Goal: Navigation & Orientation: Find specific page/section

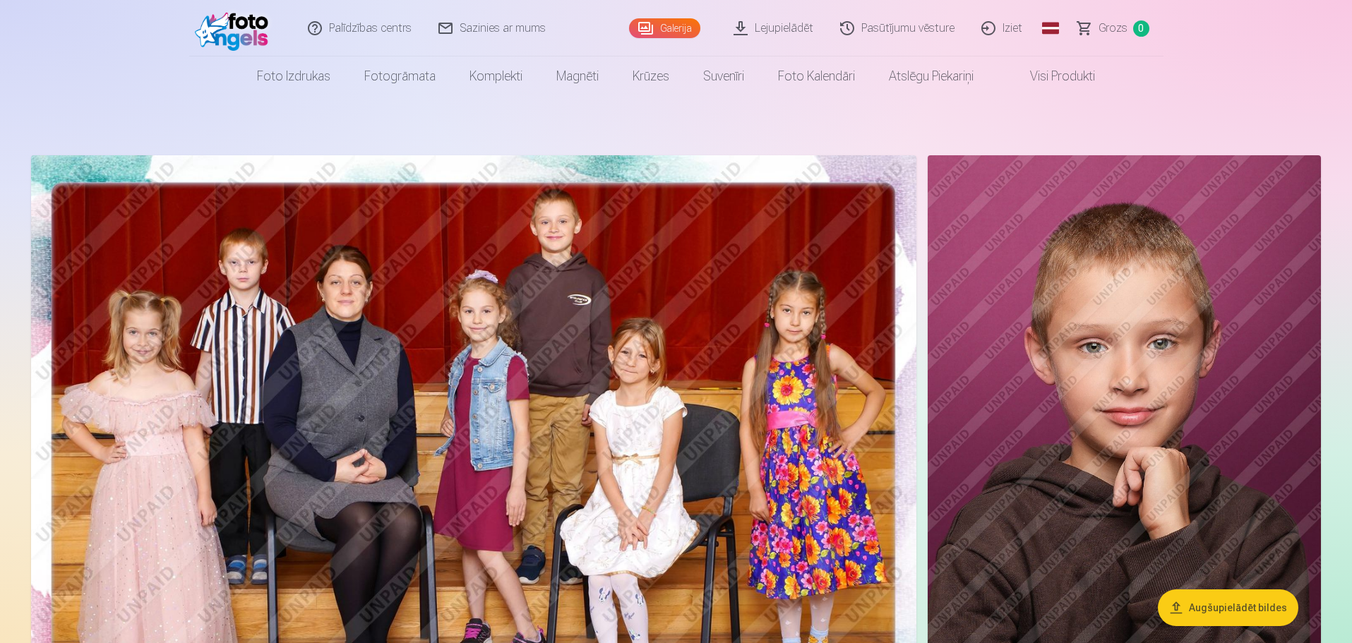
click at [335, 24] on link "Palīdzības centrs" at bounding box center [360, 28] width 131 height 56
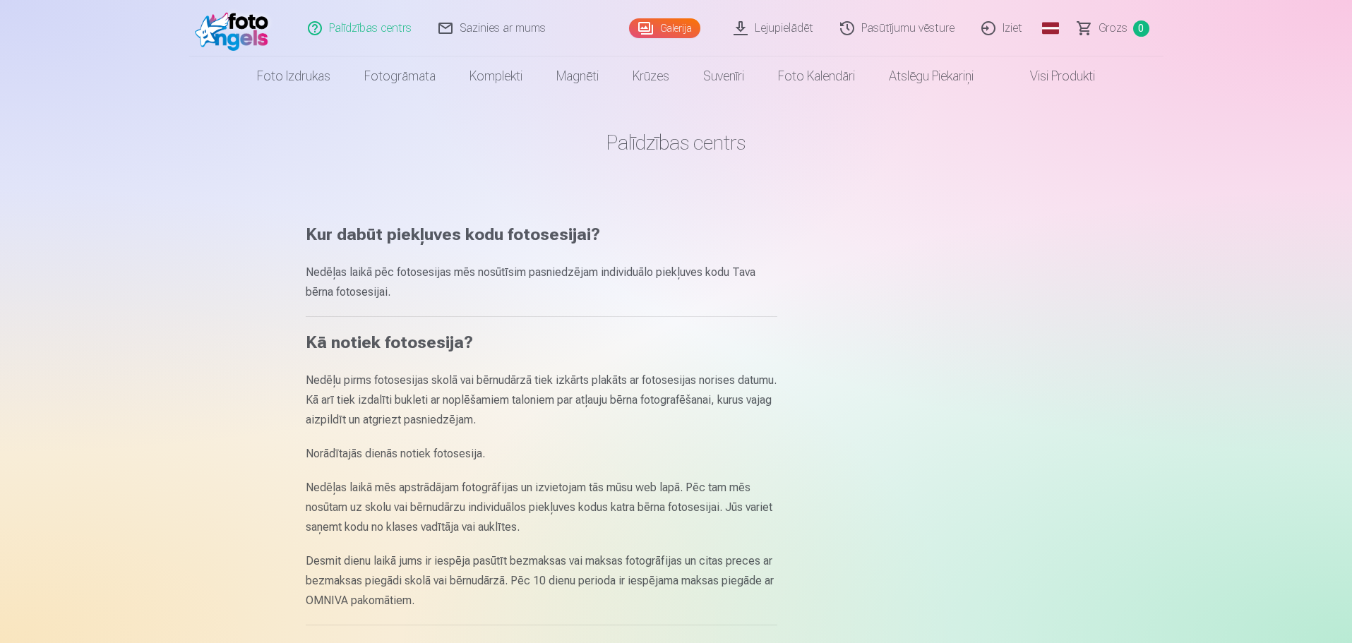
click at [509, 22] on link "Sazinies ar mums" at bounding box center [493, 28] width 134 height 56
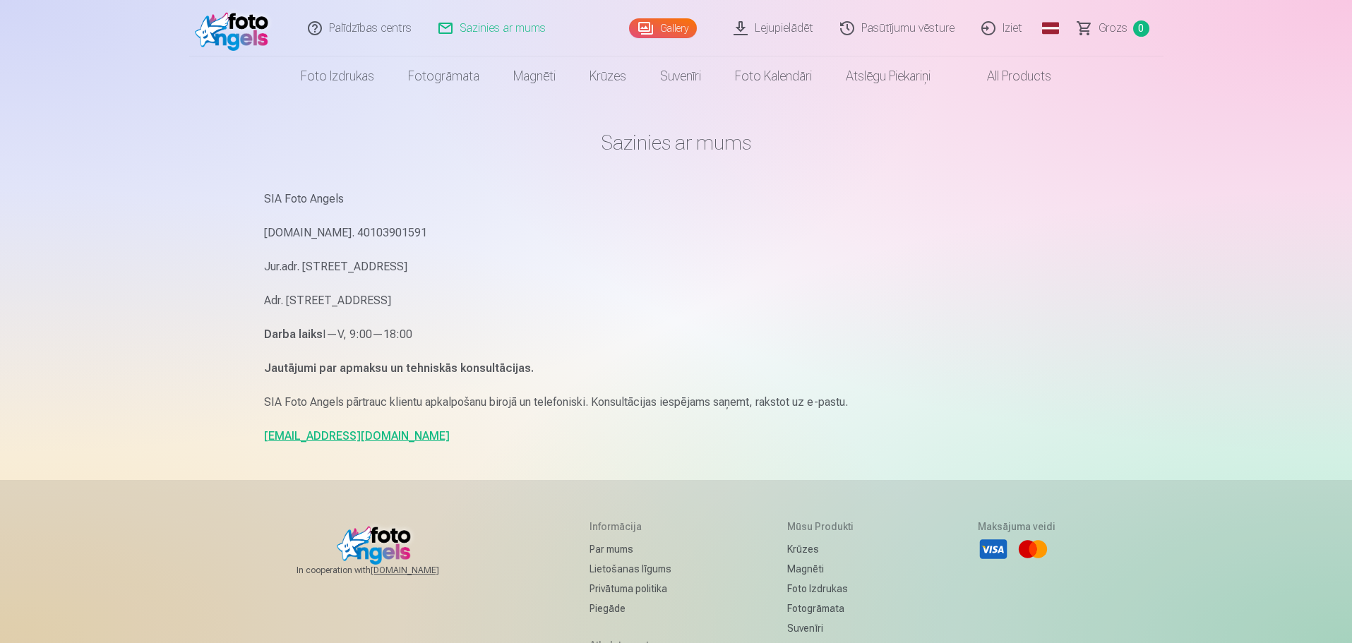
click at [1012, 73] on link "All products" at bounding box center [1007, 76] width 121 height 40
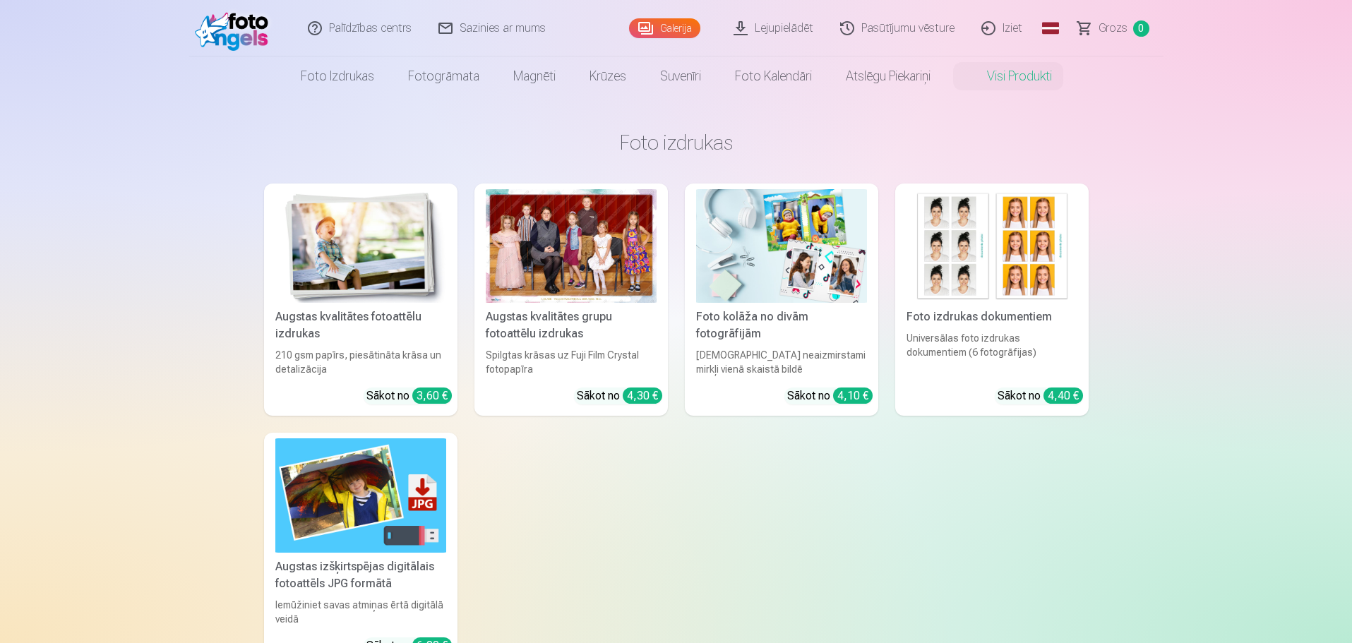
click at [879, 27] on link "Pasūtījumu vēsture" at bounding box center [897, 28] width 141 height 56
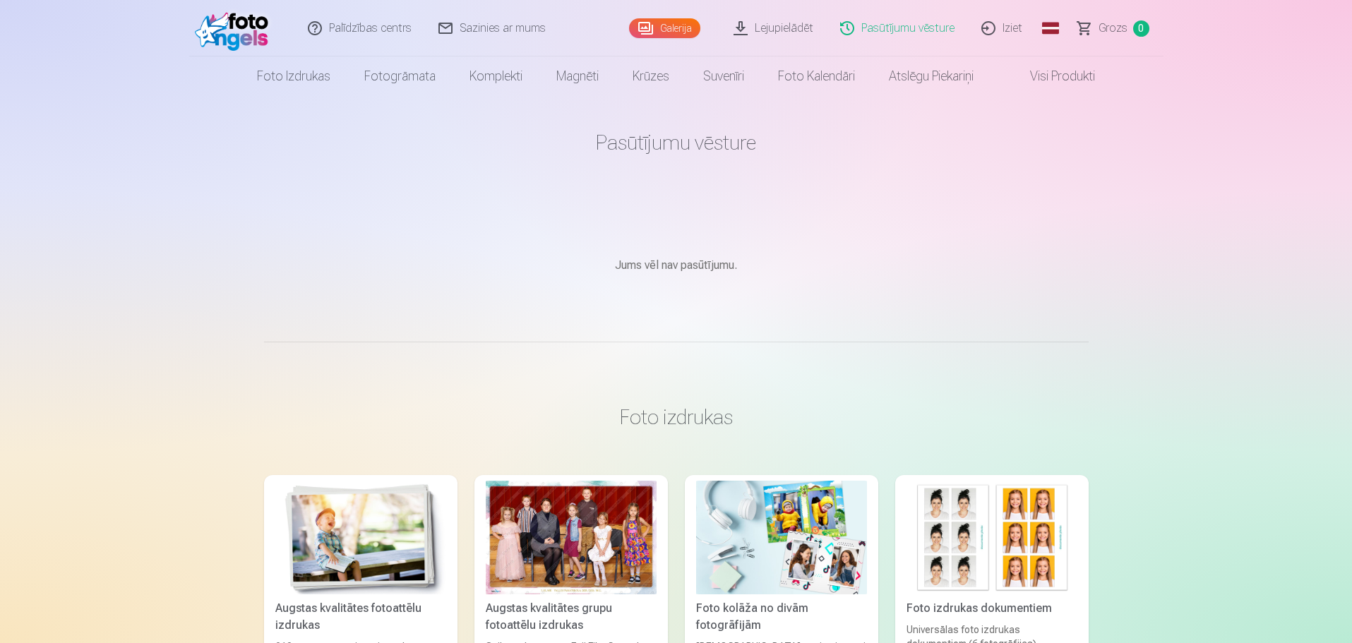
click at [235, 30] on img at bounding box center [235, 28] width 81 height 45
